Goal: Task Accomplishment & Management: Manage account settings

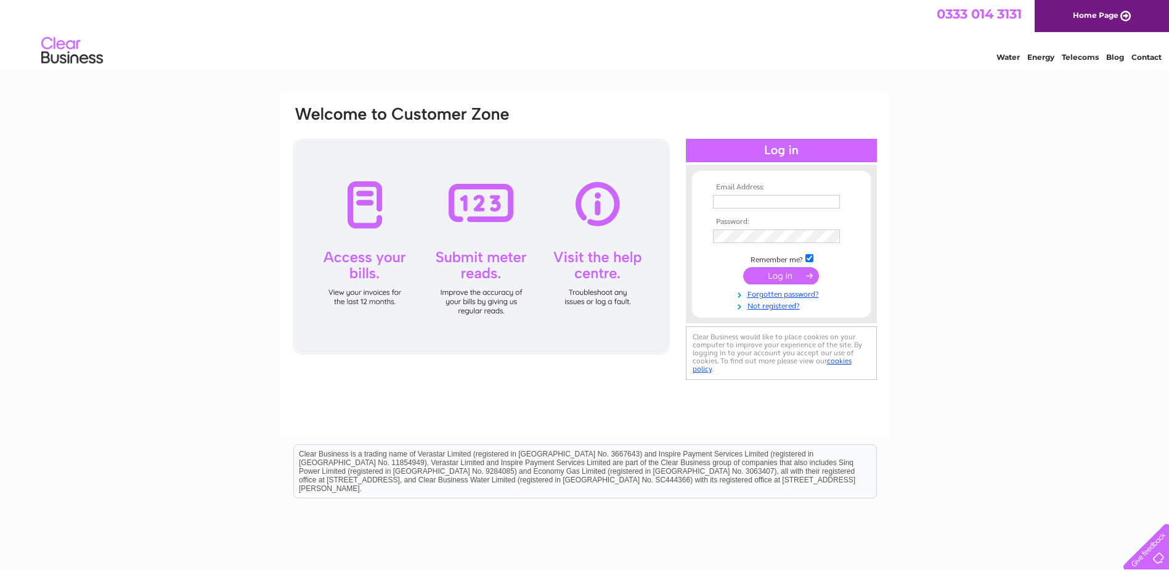
type input "finance@createfuture.com"
click at [773, 279] on input "submit" at bounding box center [781, 275] width 76 height 17
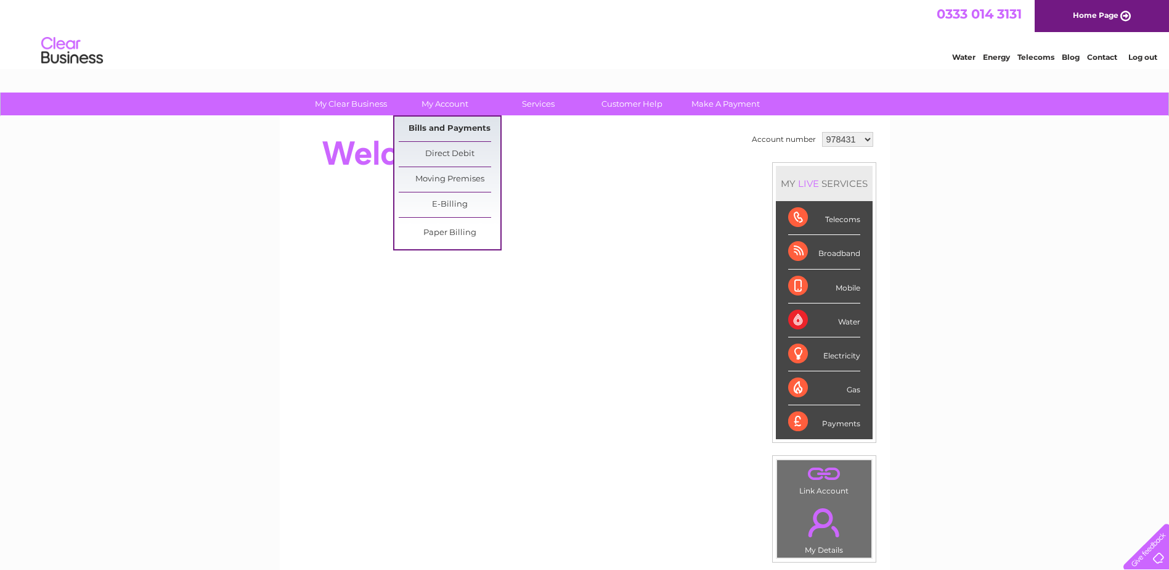
click at [456, 129] on link "Bills and Payments" at bounding box center [450, 128] width 102 height 25
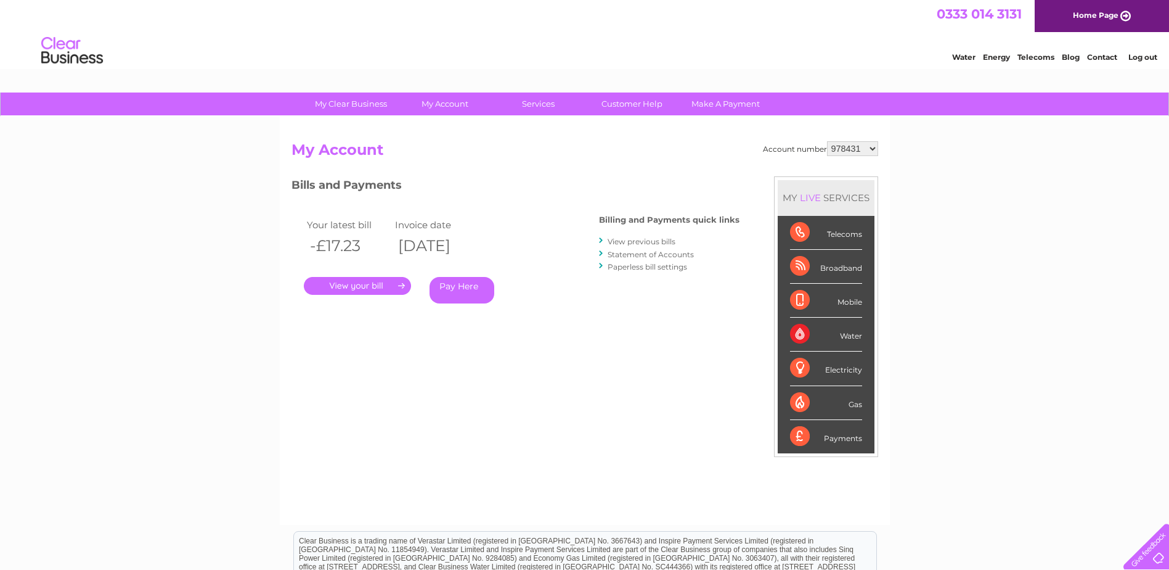
click at [854, 149] on select "978431 1137420" at bounding box center [852, 148] width 51 height 15
select select "1137420"
click at [828, 141] on select "978431 1137420" at bounding box center [852, 148] width 51 height 15
click at [383, 287] on link "." at bounding box center [357, 286] width 107 height 18
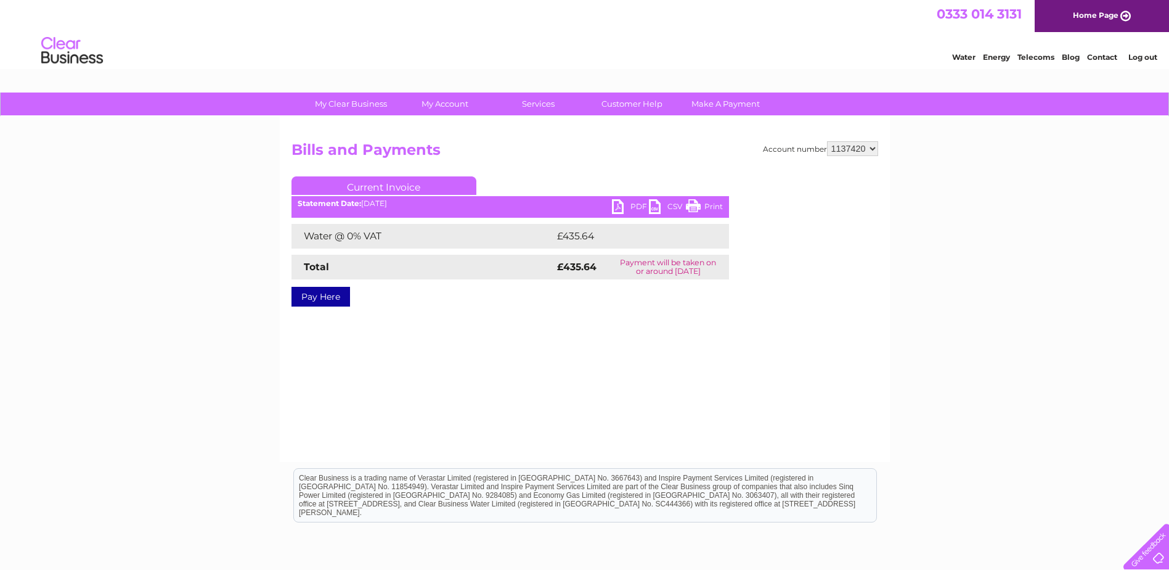
click at [635, 206] on link "PDF" at bounding box center [630, 208] width 37 height 18
